Goal: Navigation & Orientation: Find specific page/section

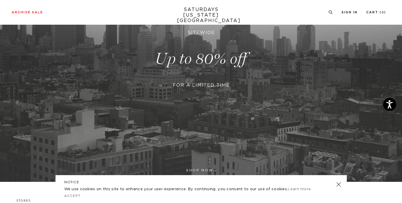
scroll to position [128, 0]
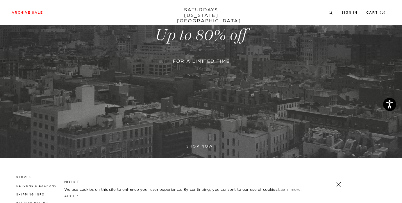
click at [338, 180] on div "NOTICE We use cookies on this site to enhance your user experience. By continui…" at bounding box center [202, 189] width 292 height 28
click at [338, 188] on div "NOTICE We use cookies on this site to enhance your user experience. By continui…" at bounding box center [202, 189] width 292 height 28
click at [342, 187] on div "NOTICE We use cookies on this site to enhance your user experience. By continui…" at bounding box center [202, 189] width 292 height 28
click at [336, 185] on link at bounding box center [339, 185] width 8 height 8
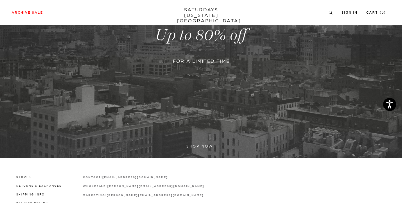
click at [201, 139] on link at bounding box center [201, 35] width 402 height 246
